Goal: Task Accomplishment & Management: Manage account settings

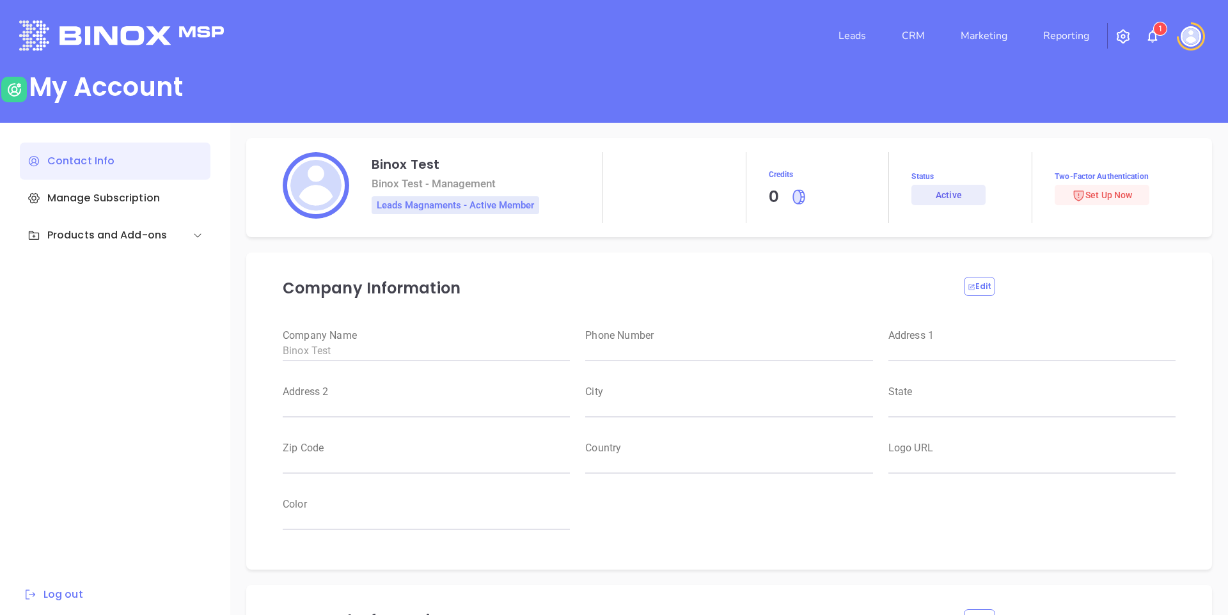
drag, startPoint x: 392, startPoint y: 12, endPoint x: 542, endPoint y: 20, distance: 150.6
click at [395, 13] on div "Leads CRM Marketing Reporting 1" at bounding box center [614, 36] width 1205 height 46
click at [669, 88] on div "My Account" at bounding box center [614, 90] width 1228 height 36
click at [540, 102] on div "My Account" at bounding box center [614, 90] width 1228 height 36
click at [127, 197] on div "Manage Subscription" at bounding box center [115, 198] width 191 height 37
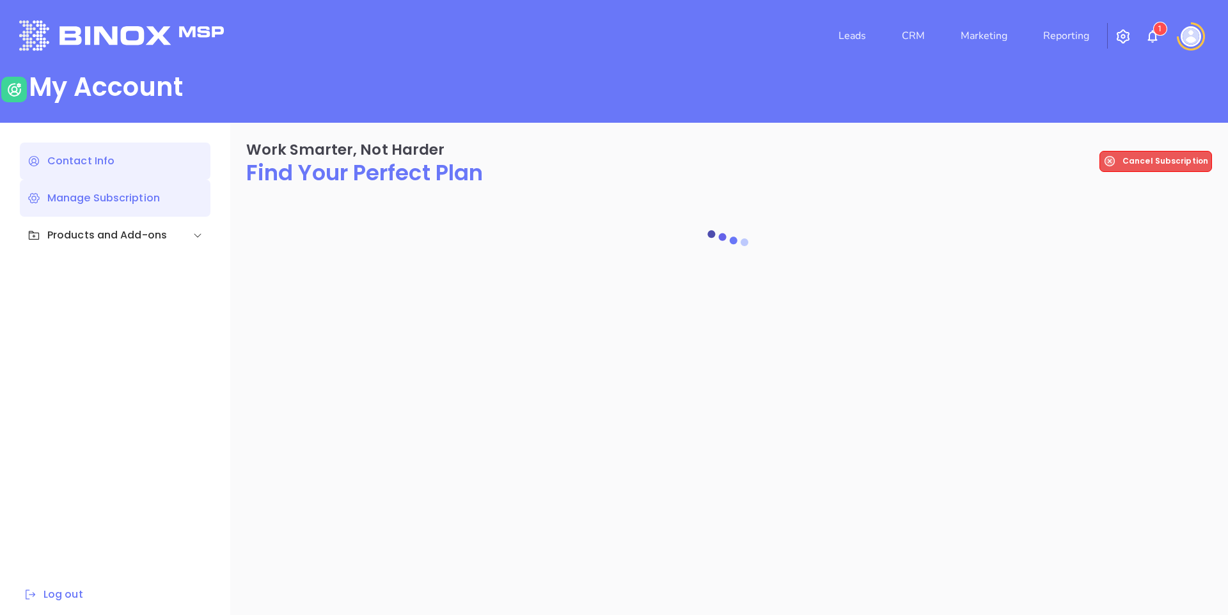
click at [75, 164] on div "Contact Info" at bounding box center [115, 161] width 191 height 37
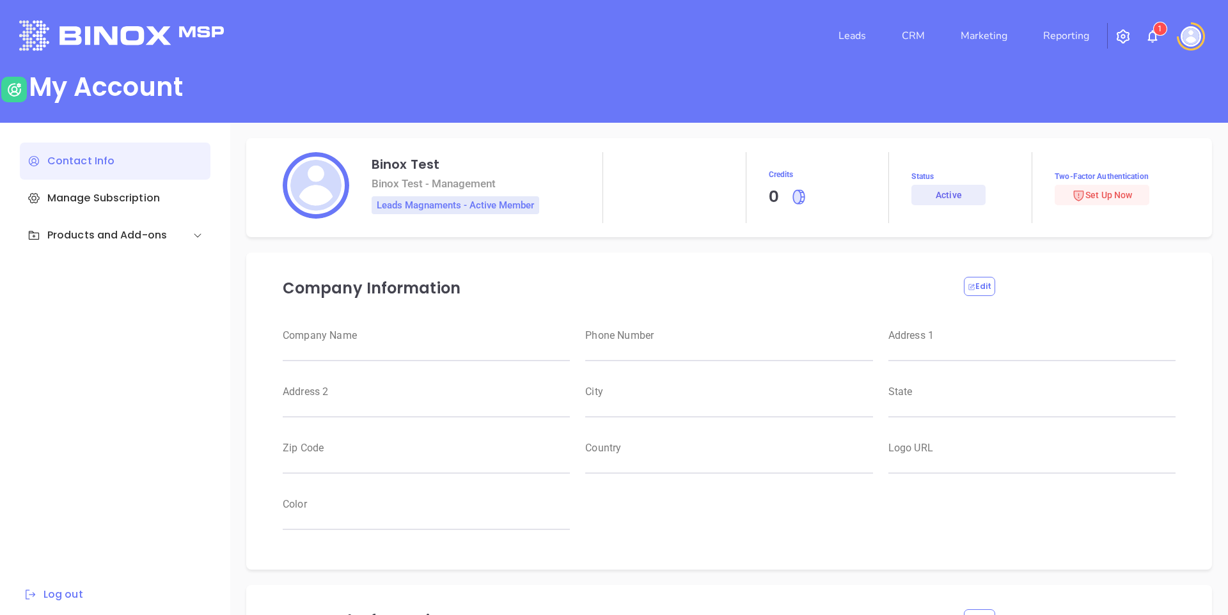
type input "Binox Test"
click at [88, 241] on div "Products and Add-ons" at bounding box center [97, 235] width 139 height 15
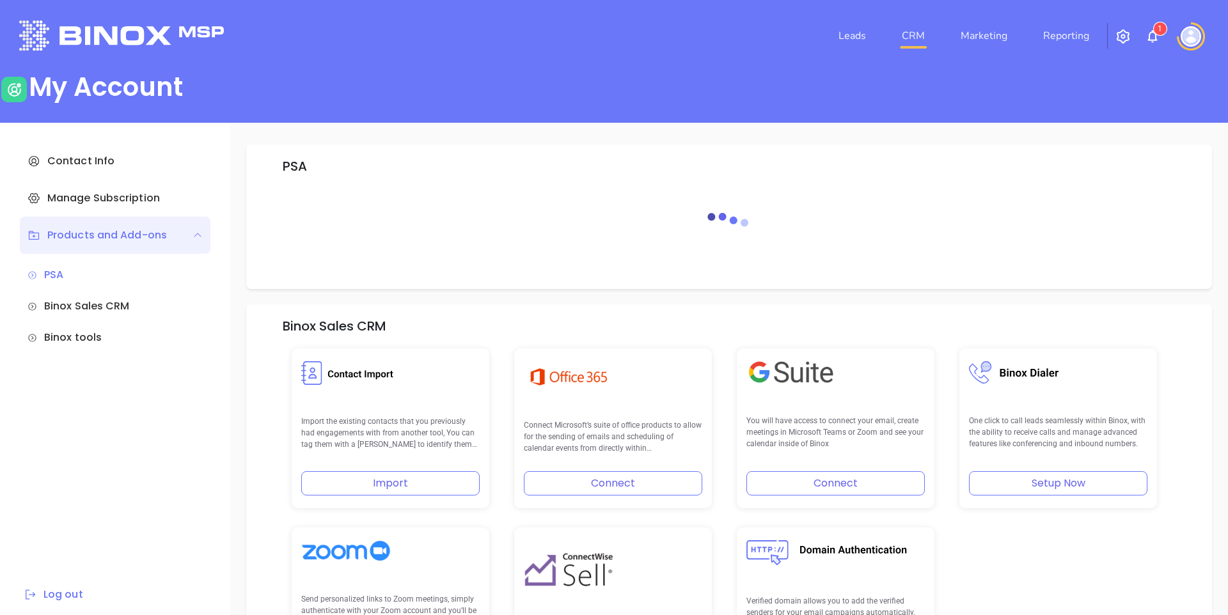
click at [917, 41] on link "CRM" at bounding box center [913, 36] width 33 height 26
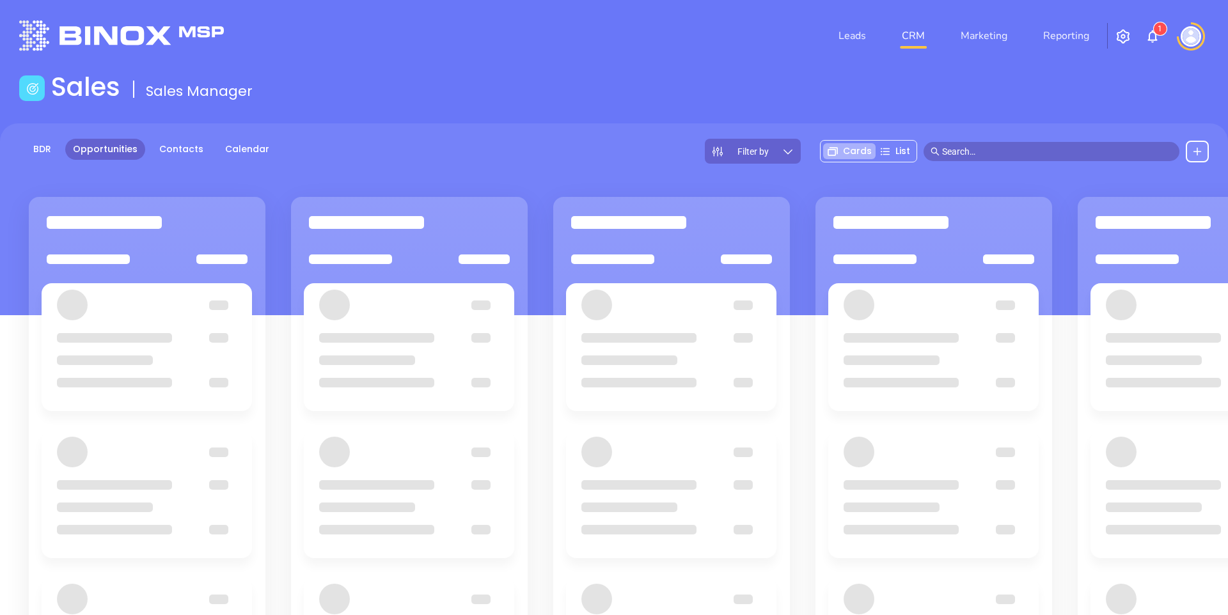
click at [739, 47] on div "Leads CRM Marketing Reporting 1" at bounding box center [815, 36] width 804 height 46
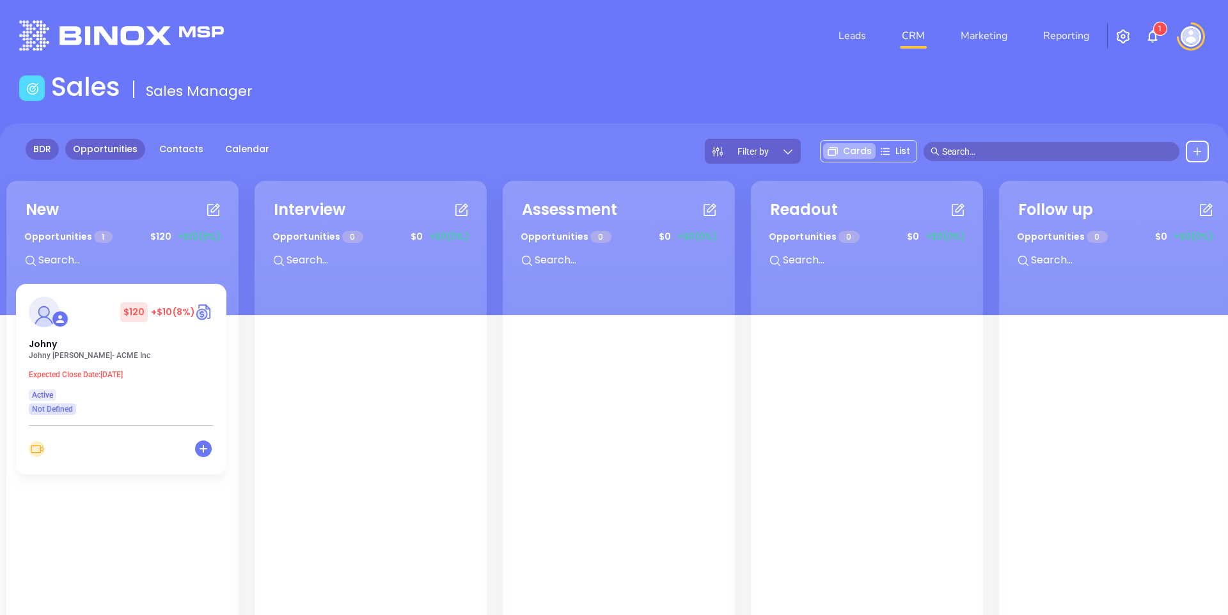
click at [40, 139] on link "BDR" at bounding box center [42, 149] width 33 height 21
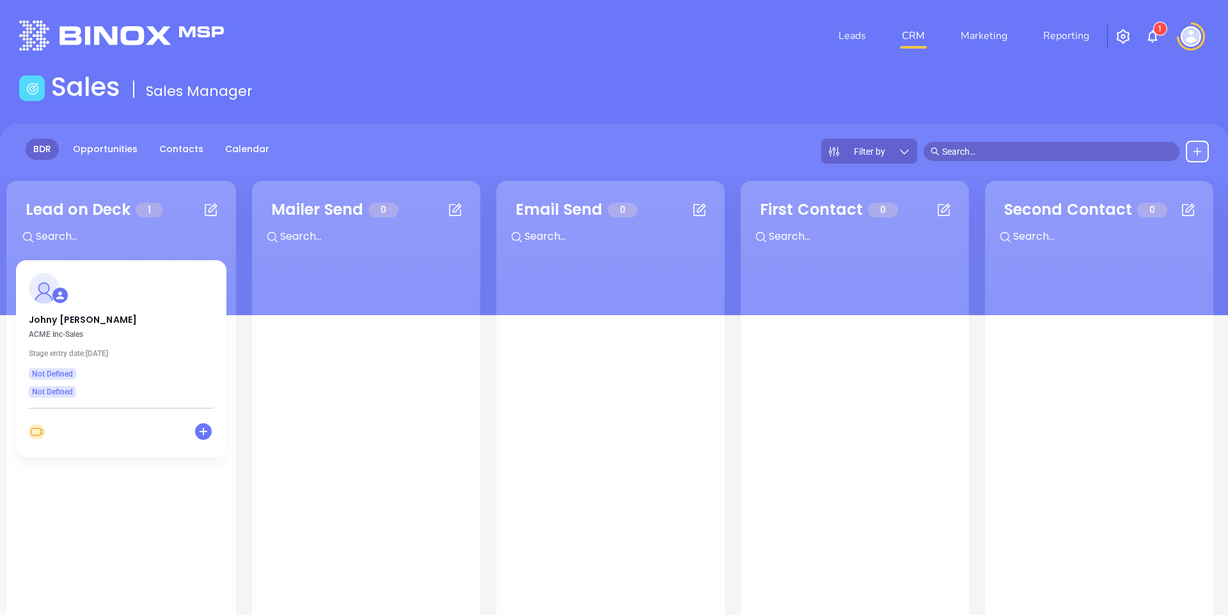
click at [552, 78] on div "Sales Sales Manager" at bounding box center [614, 90] width 1205 height 36
click at [489, 106] on div "Sales Sales Manager" at bounding box center [614, 90] width 1205 height 36
click at [861, 41] on link "Leads" at bounding box center [853, 36] width 38 height 26
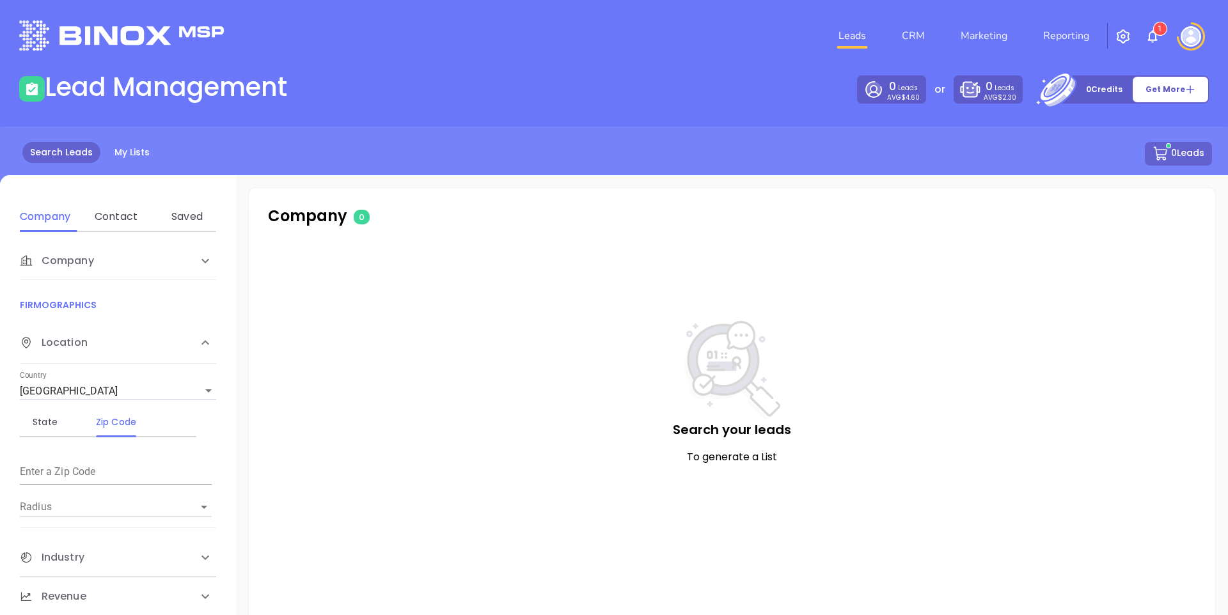
click at [618, 62] on header "Leads CRM Marketing Reporting 1 Financial Leads Leads" at bounding box center [614, 36] width 1190 height 72
click at [125, 158] on link "My Lists" at bounding box center [132, 152] width 51 height 21
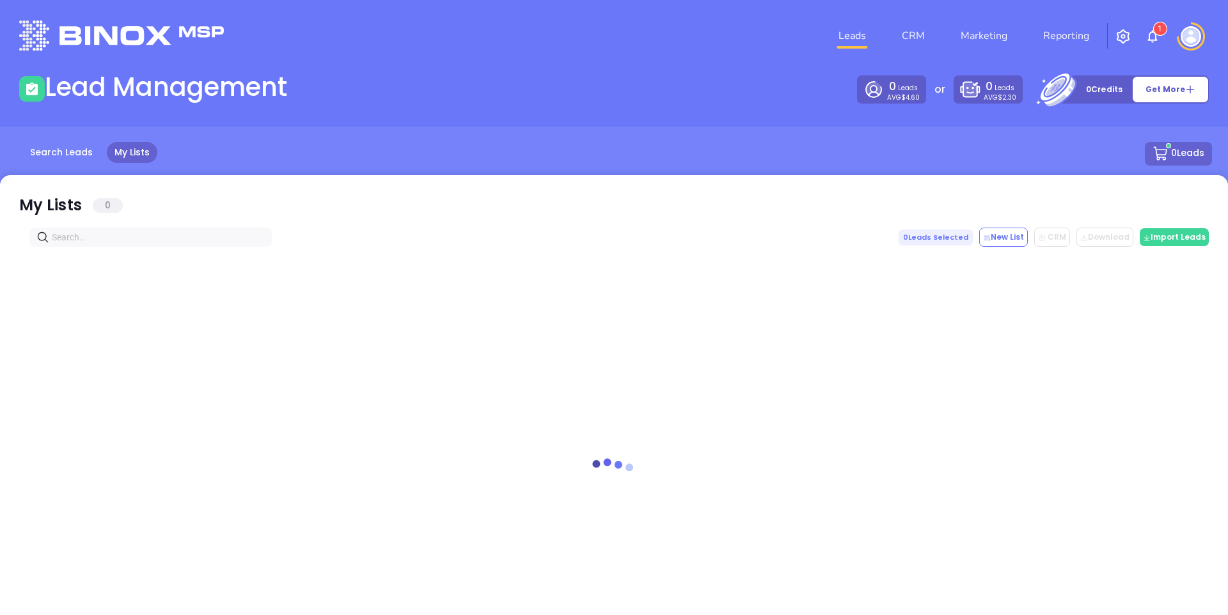
click at [371, 117] on main "Lead Management 0 Leads AVG $4.60 or 0 Leads AVG $2.30 0 Credits Get More Searc…" at bounding box center [614, 357] width 1228 height 571
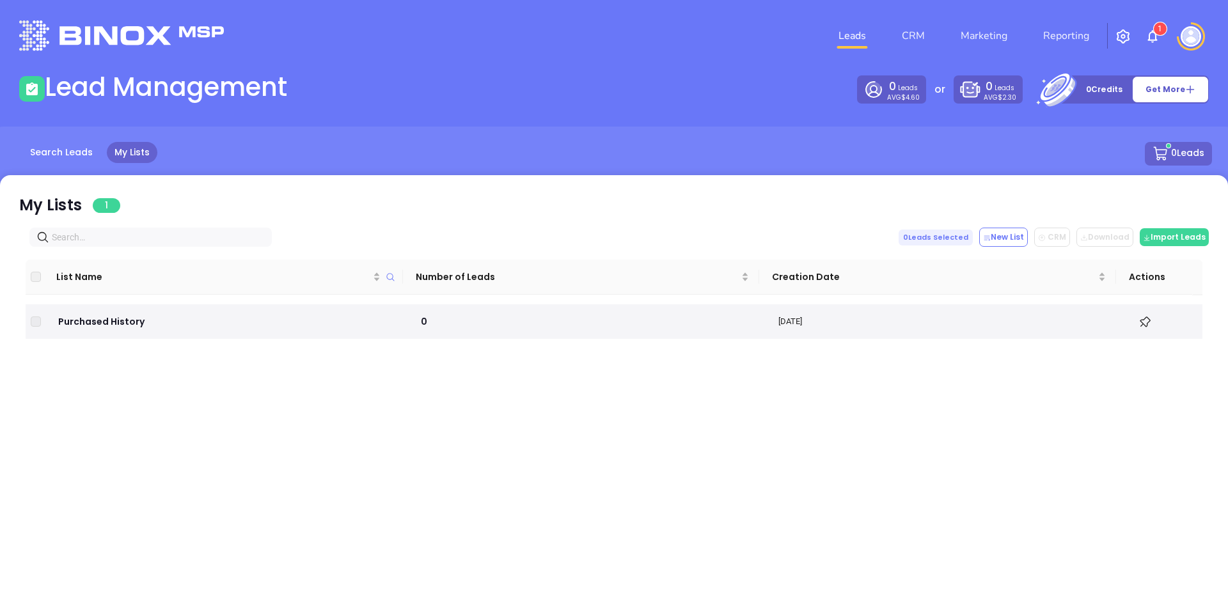
click at [492, 128] on div "Search Leads My Lists 0 Leads" at bounding box center [614, 169] width 1244 height 84
click at [546, 86] on div "Lead Management" at bounding box center [313, 90] width 603 height 36
click at [1192, 90] on icon at bounding box center [1190, 89] width 10 height 10
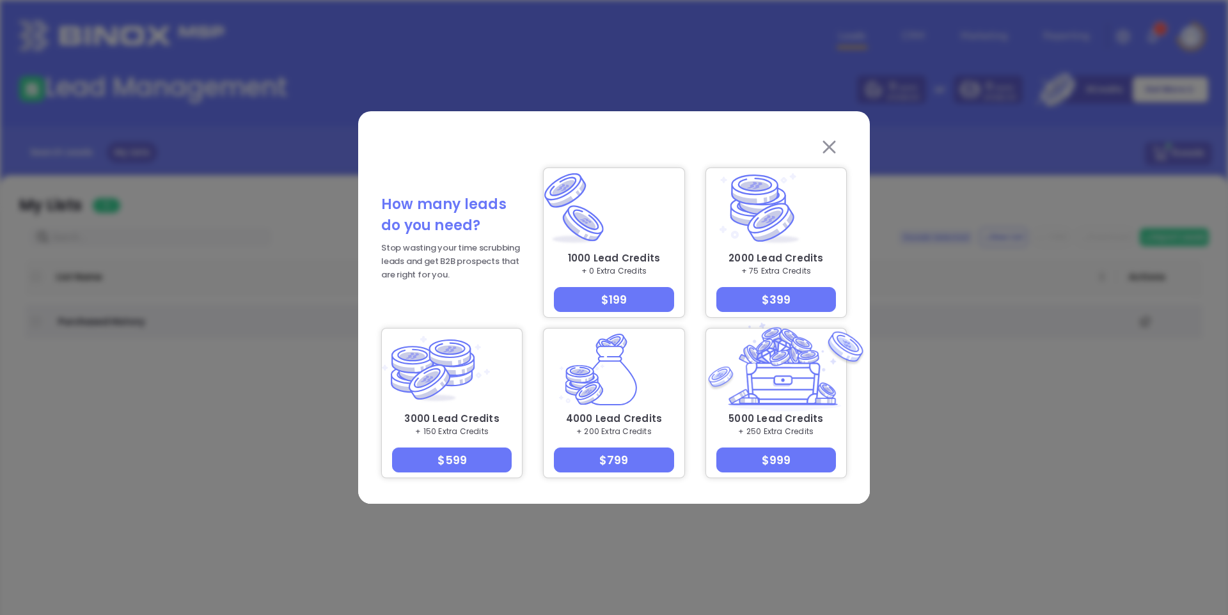
click at [827, 141] on img at bounding box center [829, 147] width 61 height 13
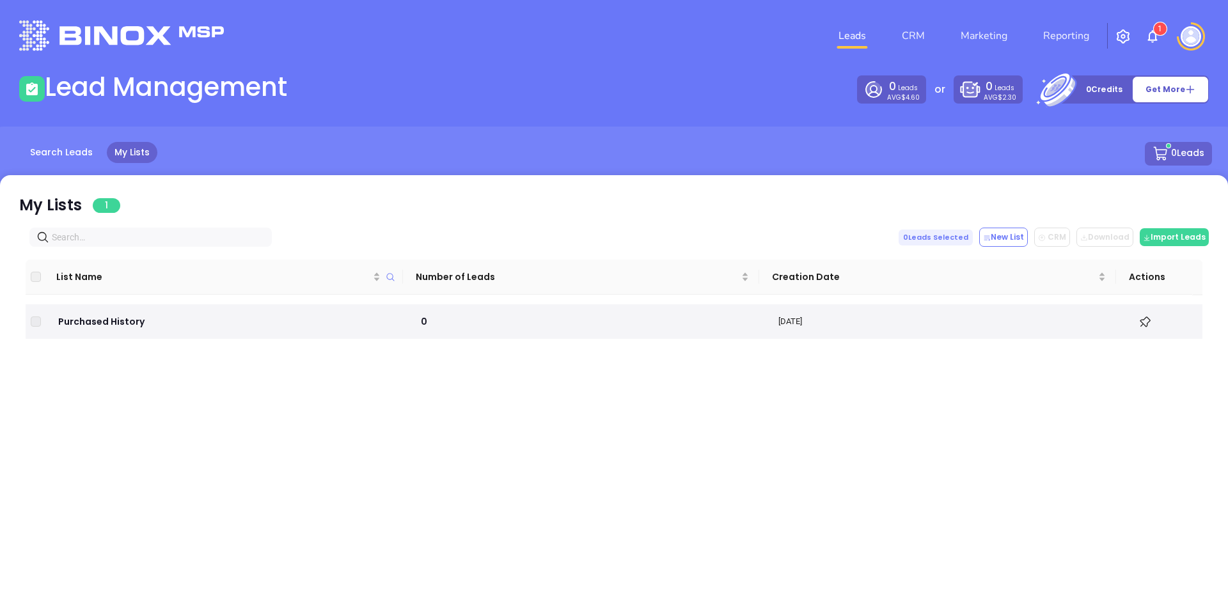
click at [746, 98] on div "0 Leads AVG $4.60 or 0 Leads AVG $2.30 0 Credits Get More" at bounding box center [915, 89] width 603 height 28
click at [1073, 36] on link "Reporting" at bounding box center [1066, 36] width 56 height 26
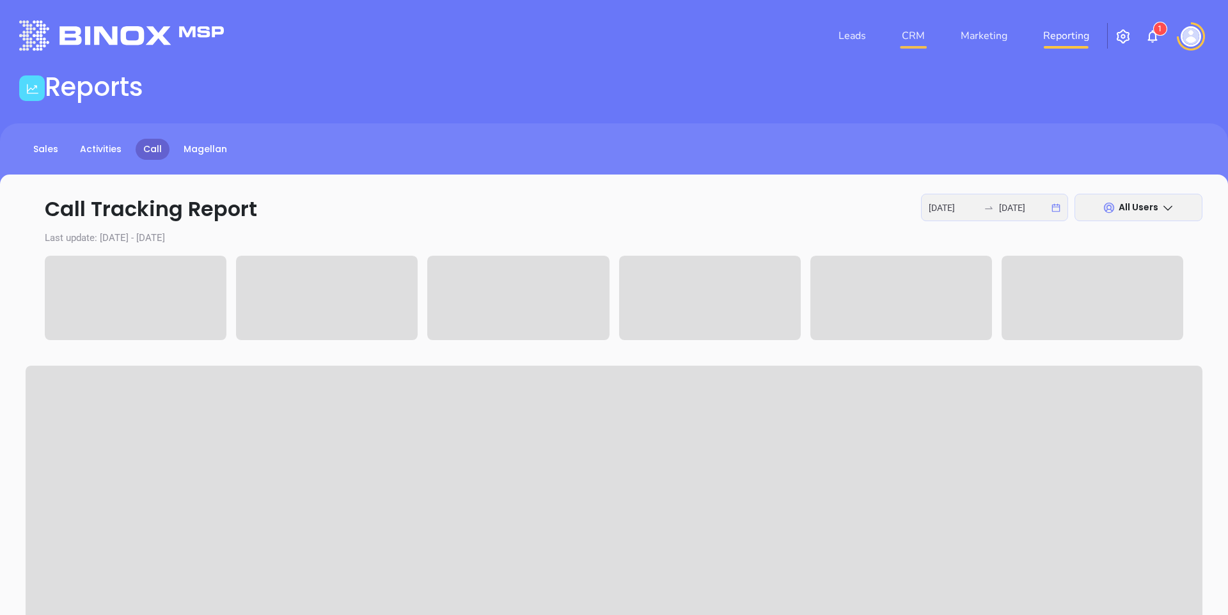
click at [908, 38] on link "CRM" at bounding box center [913, 36] width 33 height 26
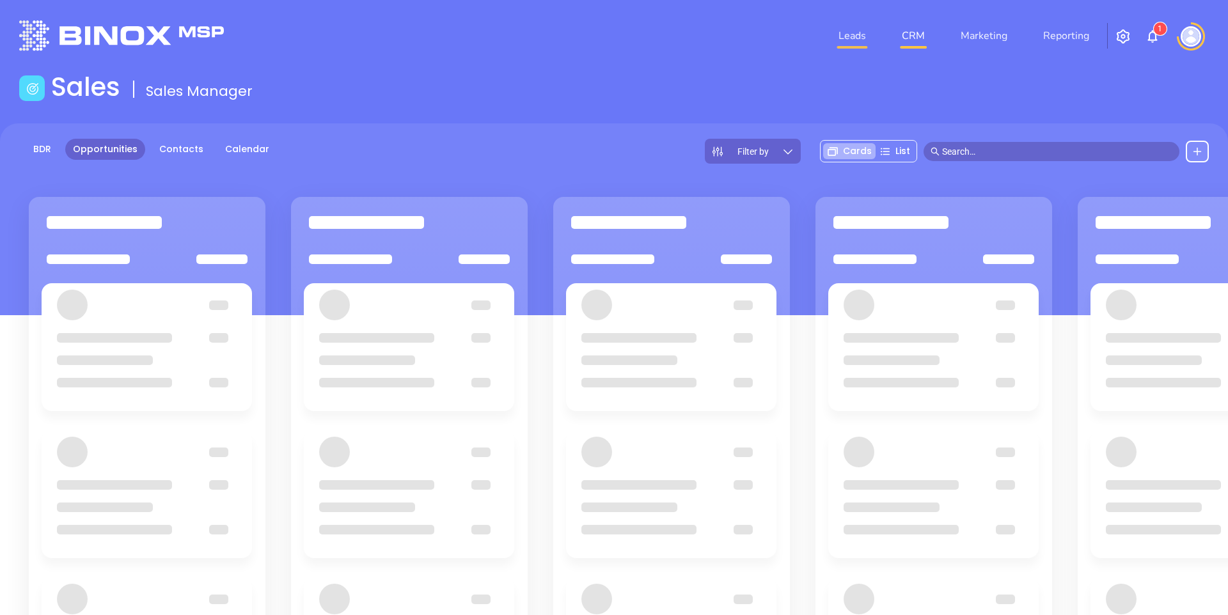
click at [839, 35] on link "Leads" at bounding box center [853, 36] width 38 height 26
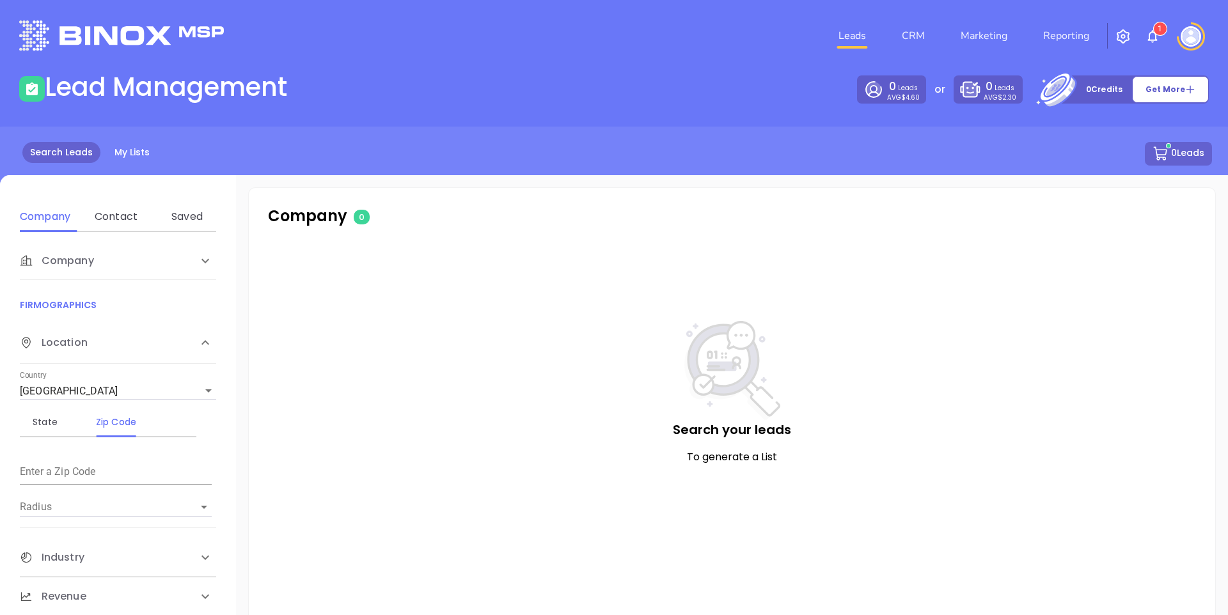
click at [711, 61] on header "Leads CRM Marketing Reporting 1 Financial Leads Leads" at bounding box center [614, 36] width 1190 height 72
click at [827, 171] on div "Search Leads My Lists 0 Leads" at bounding box center [614, 169] width 1244 height 84
click at [897, 148] on div "0 Leads" at bounding box center [614, 154] width 1196 height 24
click at [911, 31] on link "CRM" at bounding box center [913, 36] width 33 height 26
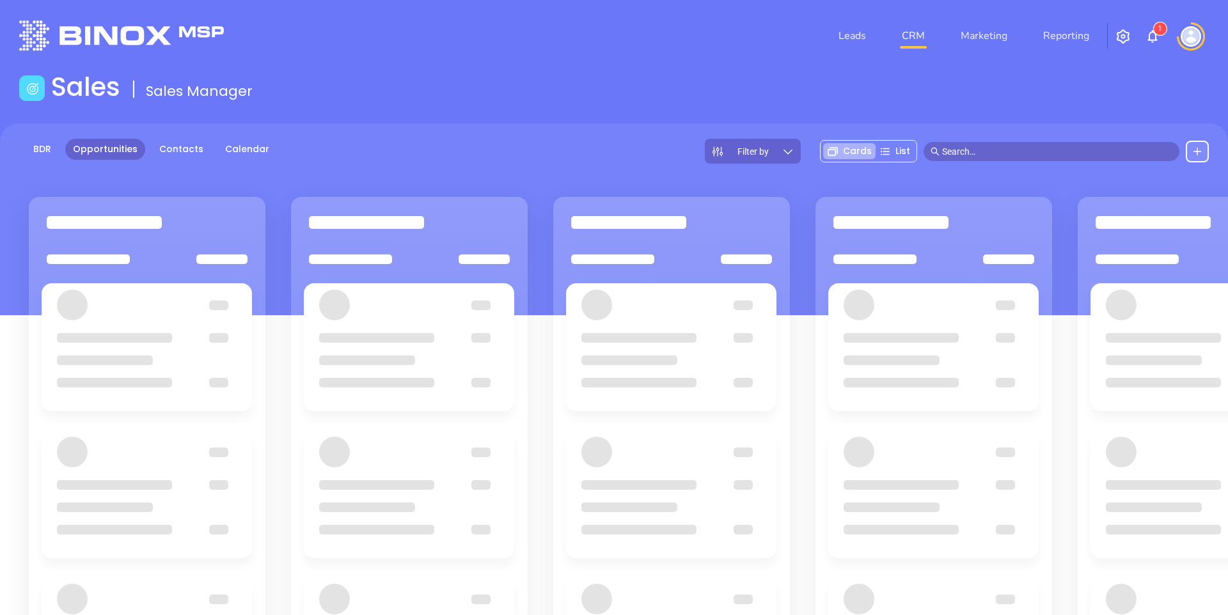
click at [761, 77] on div "Sales Sales Manager" at bounding box center [614, 90] width 1205 height 36
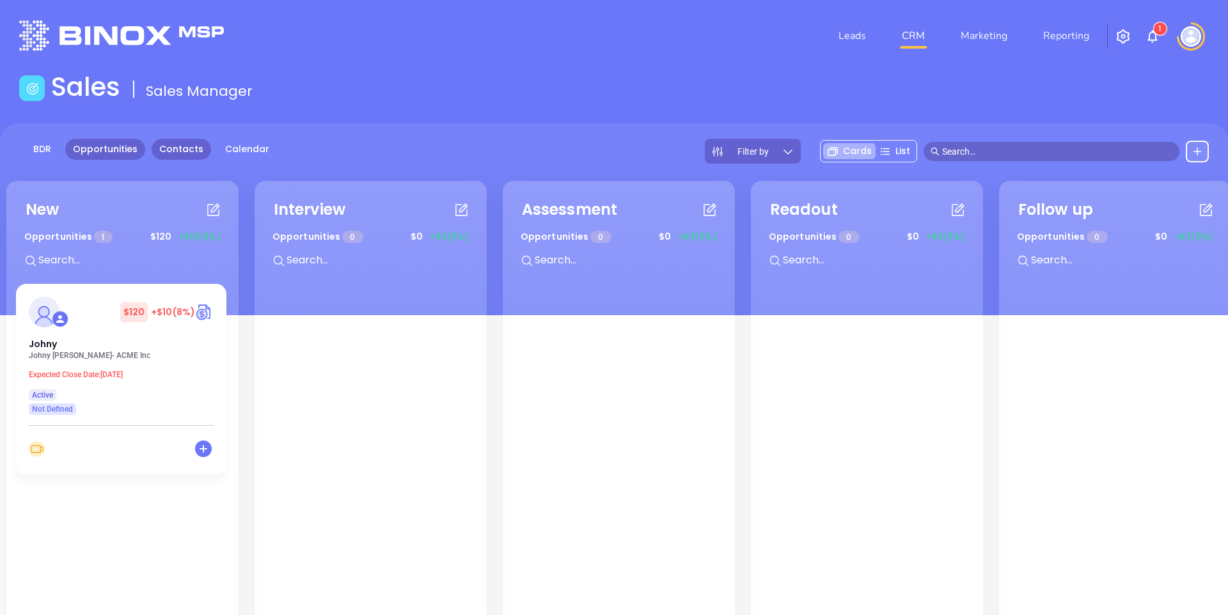
click at [169, 143] on link "Contacts" at bounding box center [181, 149] width 59 height 21
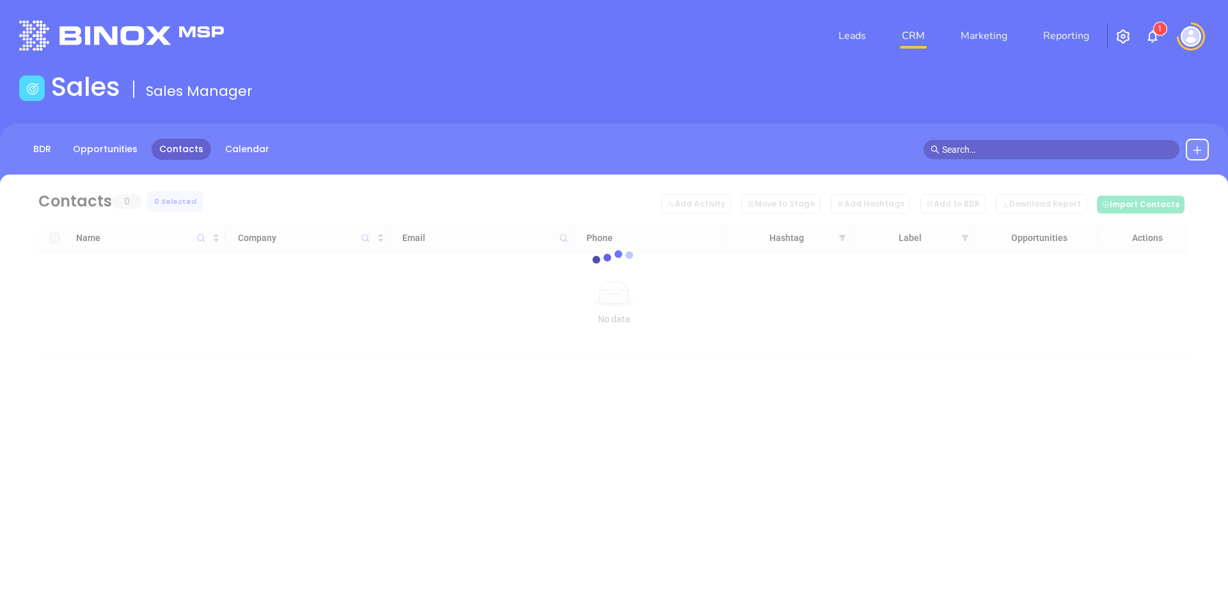
click at [405, 106] on div "Sales Sales Manager" at bounding box center [614, 90] width 1205 height 36
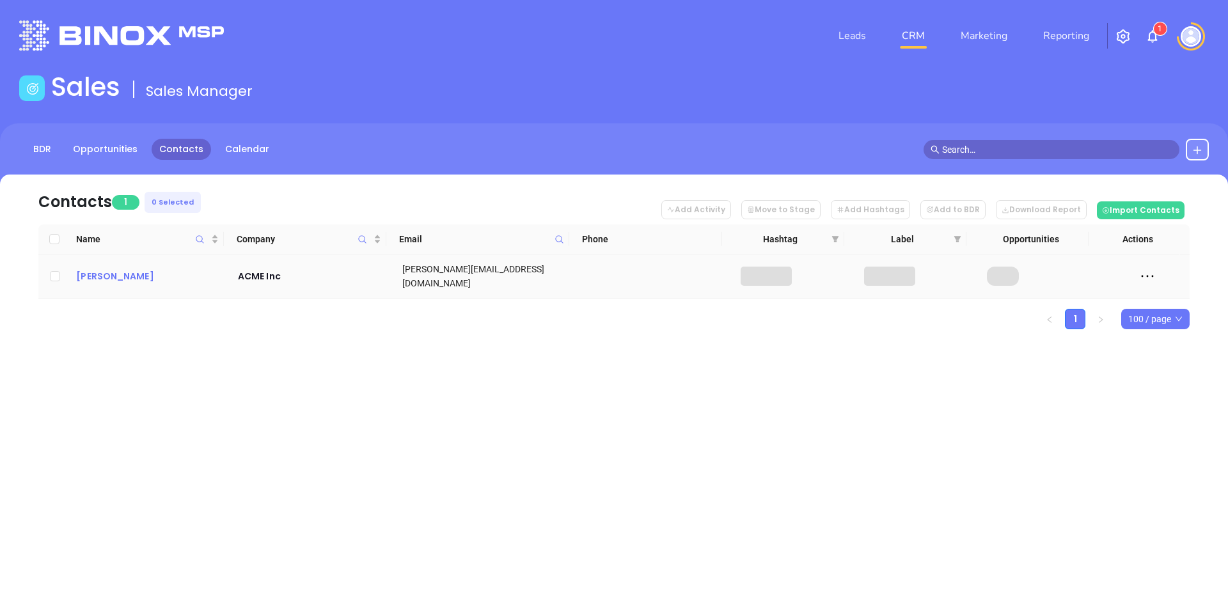
click at [96, 275] on div "[PERSON_NAME]" at bounding box center [148, 276] width 144 height 15
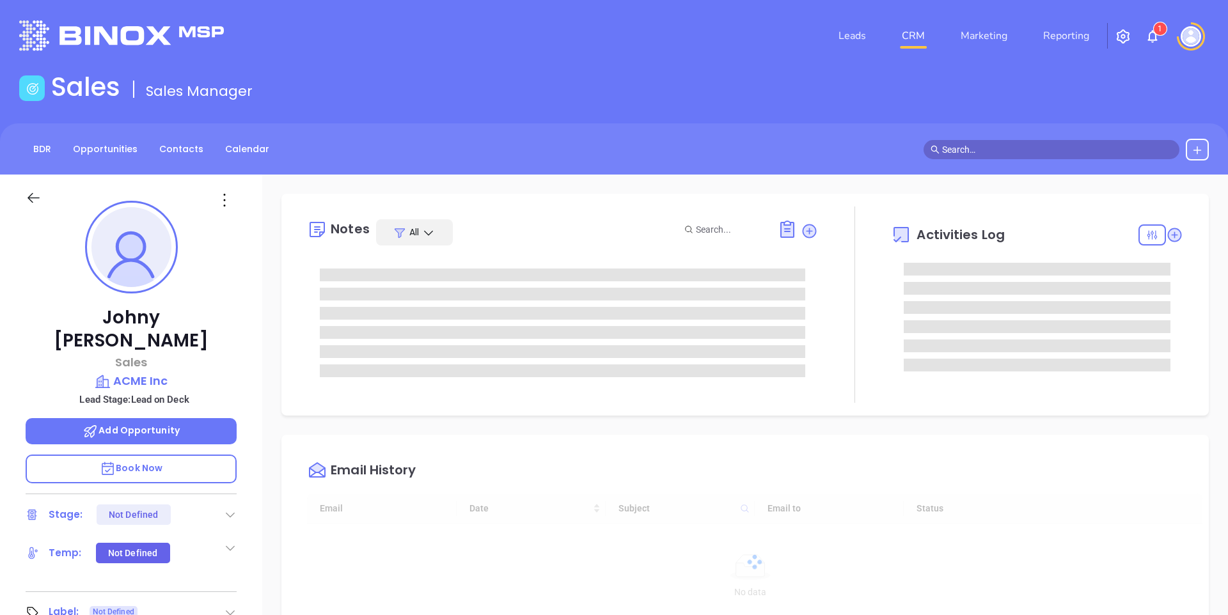
type input "[DATE]"
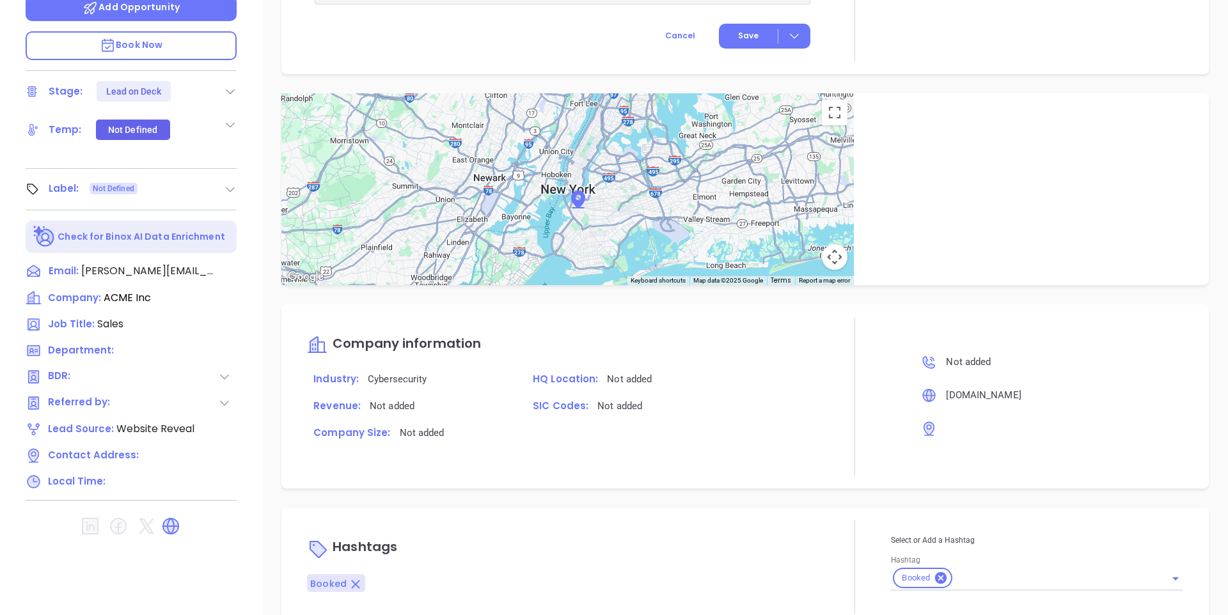
scroll to position [455, 0]
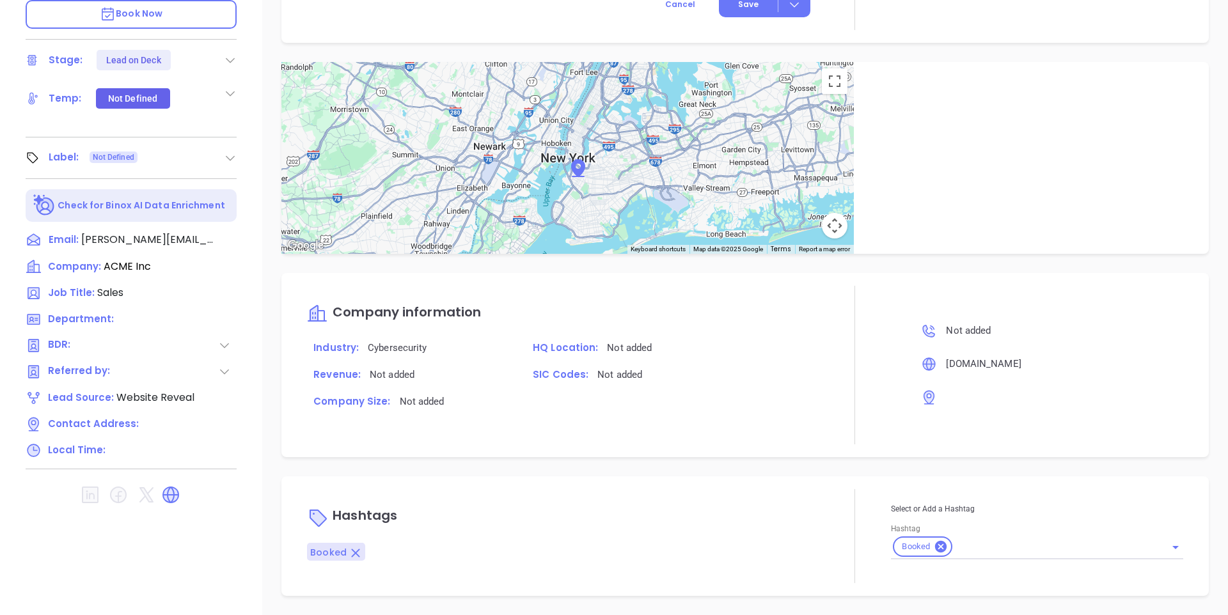
type input "Binox Test"
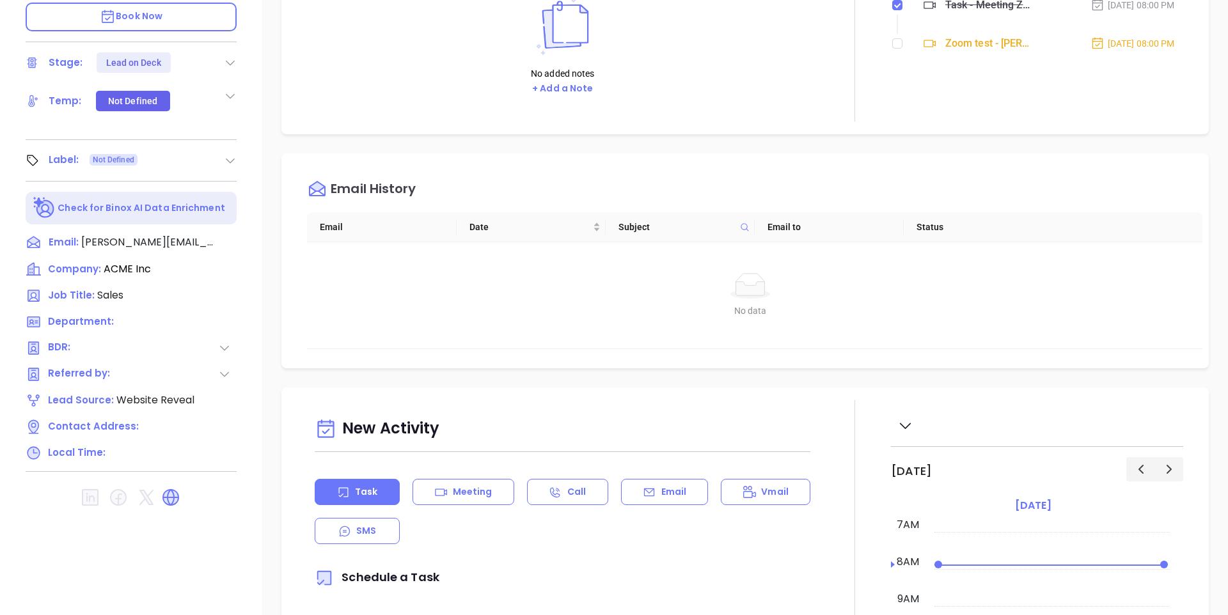
scroll to position [0, 0]
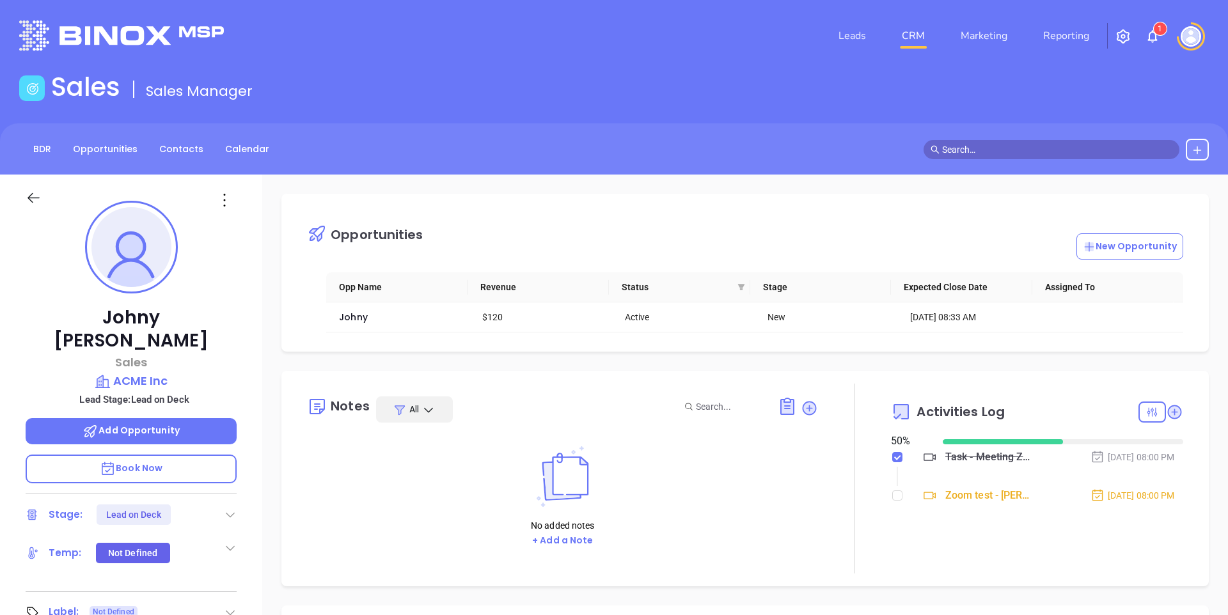
click at [425, 166] on div "BDR Opportunities Contacts Calendar" at bounding box center [614, 148] width 1228 height 51
click at [436, 104] on div "Sales Sales Manager" at bounding box center [614, 90] width 1205 height 36
click at [194, 150] on link "Contacts" at bounding box center [181, 149] width 59 height 21
